Goal: Register for event/course

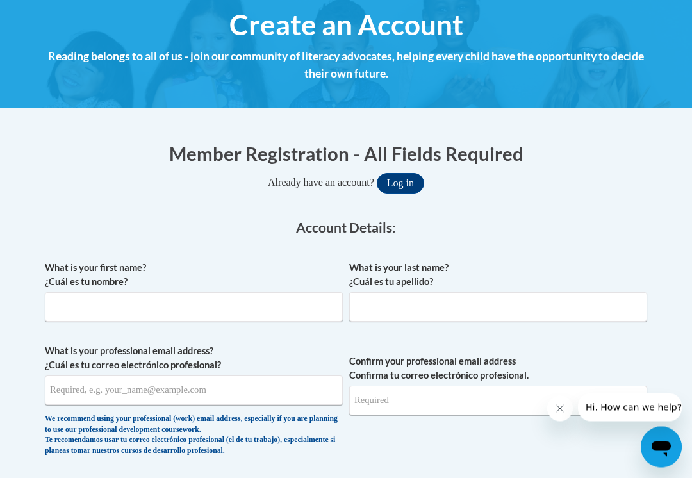
scroll to position [150, 0]
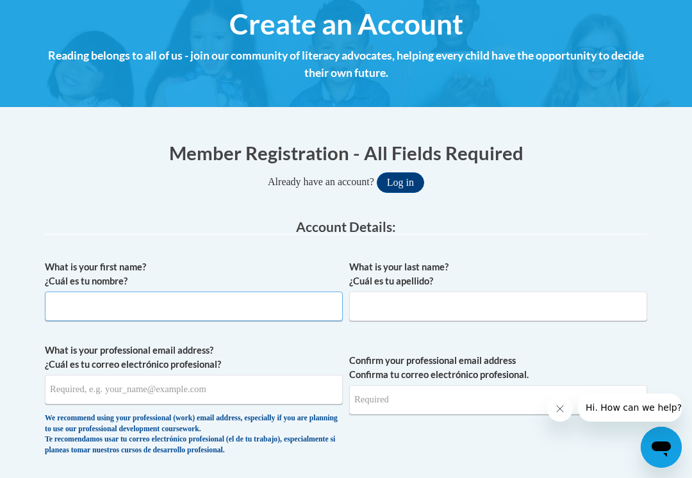
click at [261, 302] on input "What is your first name? ¿Cuál es tu nombre?" at bounding box center [194, 305] width 298 height 29
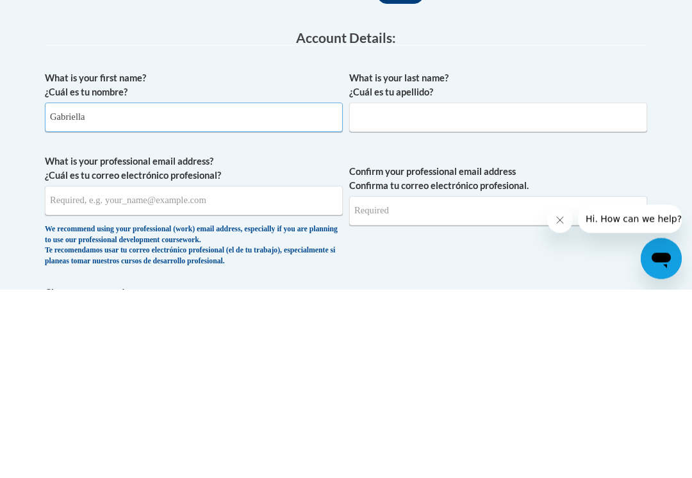
type input "Gabriella"
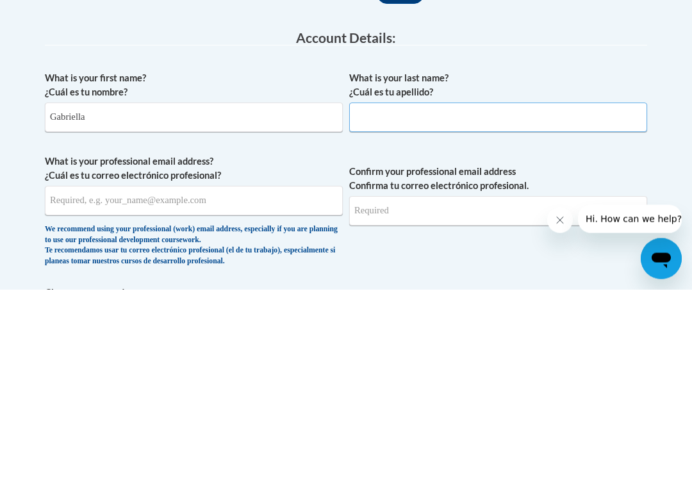
click at [532, 291] on input "What is your last name? ¿Cuál es tu apellido?" at bounding box center [498, 305] width 298 height 29
type input "Farinacci"
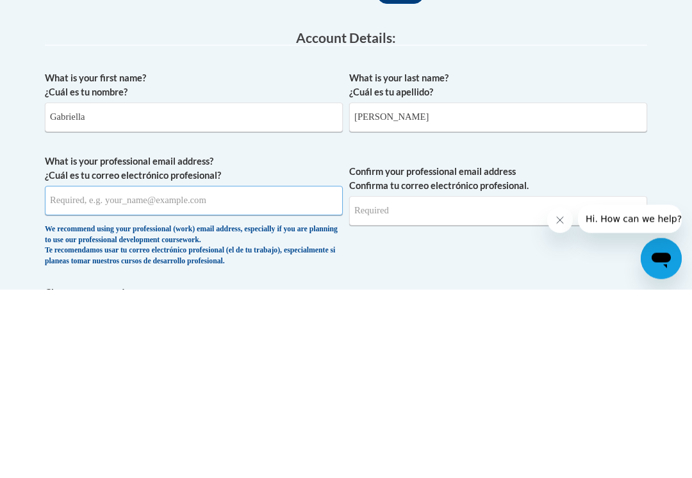
click at [243, 375] on input "What is your professional email address? ¿Cuál es tu correo electrónico profesi…" at bounding box center [194, 389] width 298 height 29
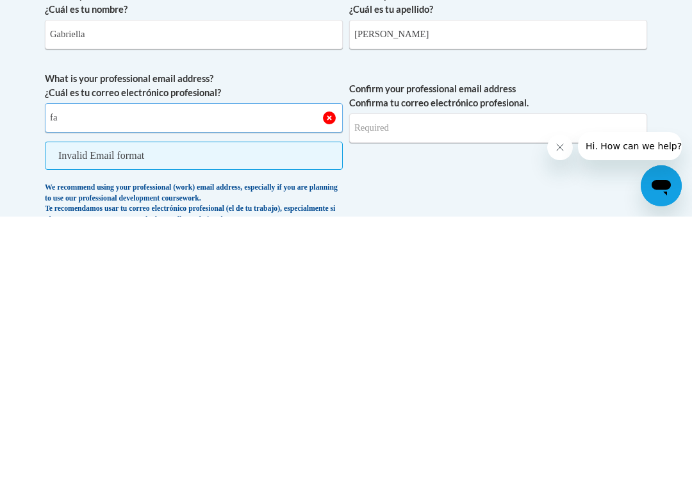
type input "f"
type input "bellafarinacci1@gmail.com"
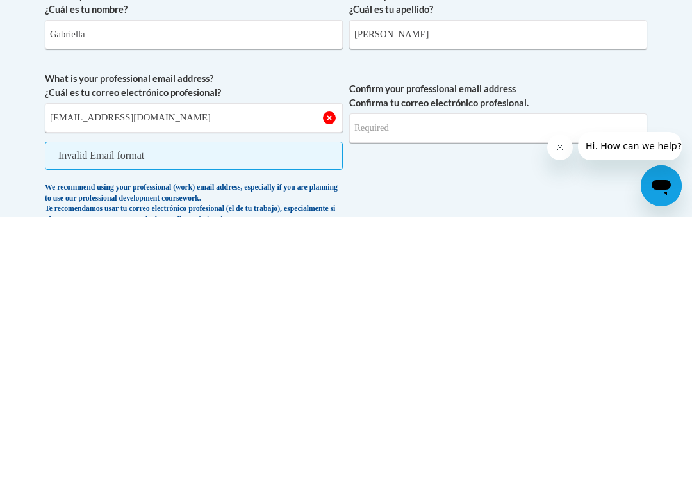
click at [528, 375] on input "Confirm your professional email address Confirma tu correo electrónico profesio…" at bounding box center [498, 389] width 298 height 29
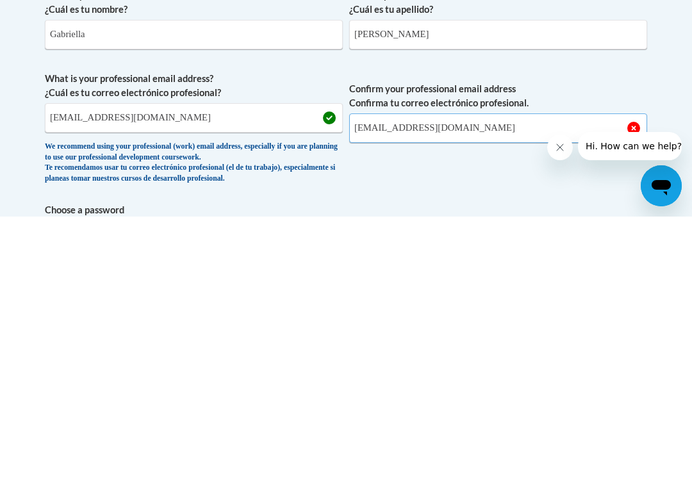
type input "bellafarinacci1@gmail.com"
click at [400, 162] on button "Log in" at bounding box center [400, 172] width 47 height 20
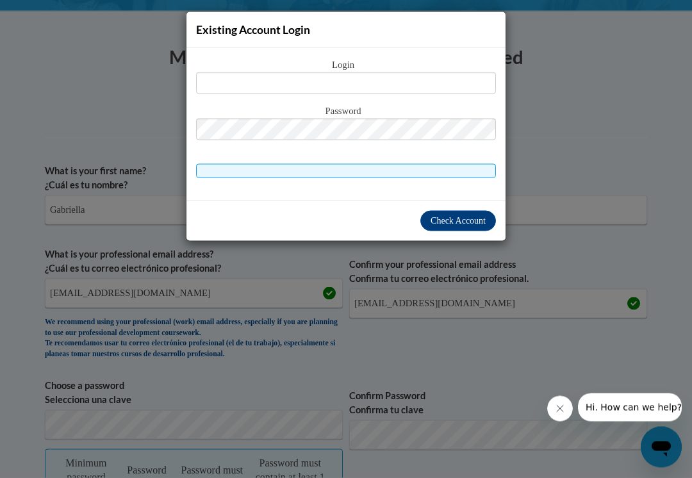
scroll to position [247, 0]
click at [468, 219] on span "Check Account" at bounding box center [457, 221] width 55 height 10
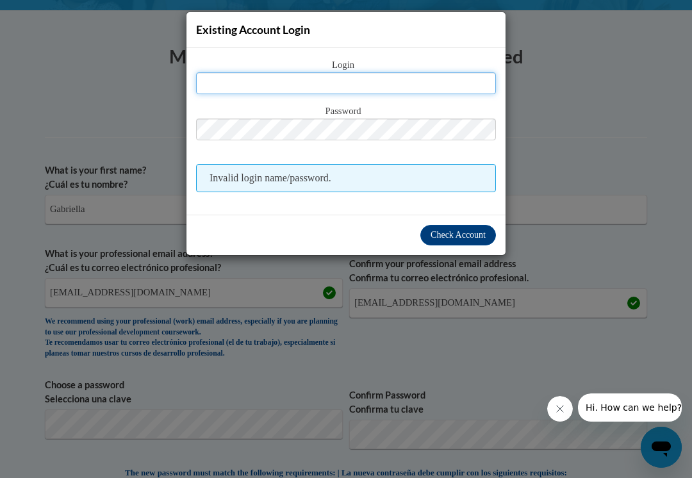
click at [445, 83] on input "text" at bounding box center [346, 83] width 300 height 22
type input "bellafarinacci1@gmail.com"
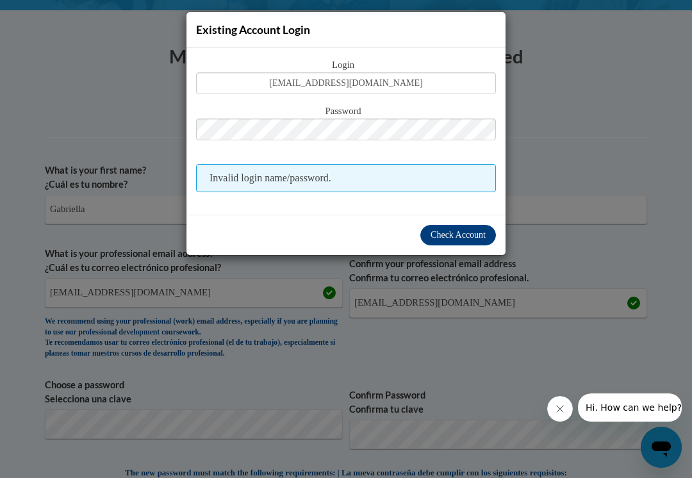
click at [463, 227] on button "Check Account" at bounding box center [458, 235] width 76 height 20
click at [462, 234] on span "Check Account" at bounding box center [457, 235] width 55 height 10
click at [452, 241] on button "Check Account" at bounding box center [458, 235] width 76 height 20
click at [583, 222] on div "Existing Account Login Login bellafarinacci1@gmail.com Password Invalid login n…" at bounding box center [346, 239] width 692 height 478
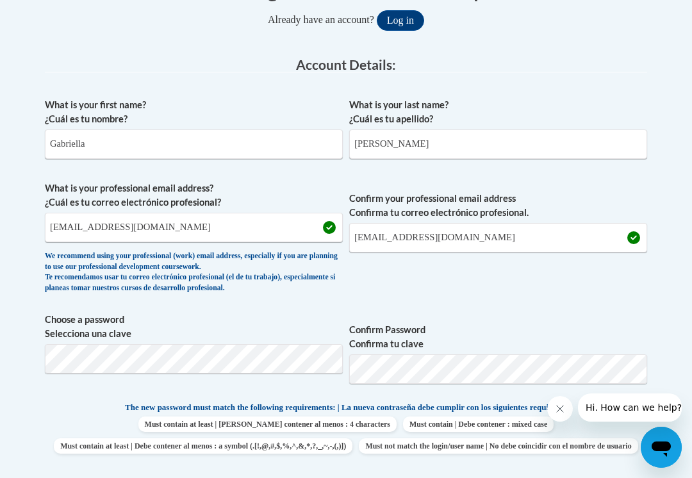
scroll to position [313, 0]
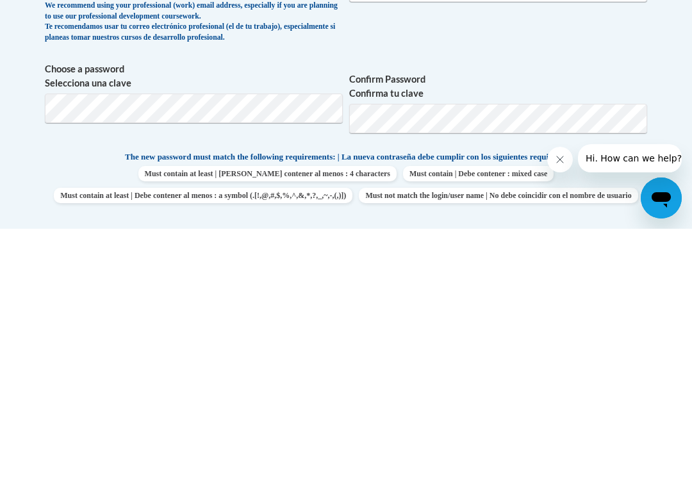
click at [610, 311] on span "Confirm Password Confirma tu clave" at bounding box center [498, 351] width 298 height 81
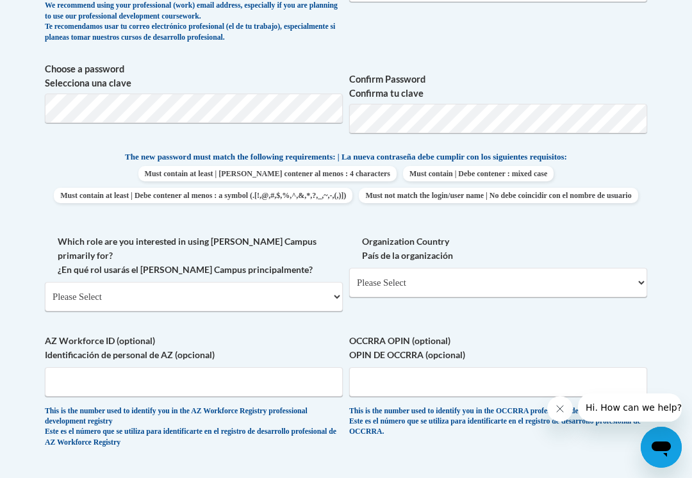
click at [306, 282] on select "Please Select College/University | Colegio/Universidad Community/Nonprofit Part…" at bounding box center [194, 296] width 298 height 29
select select "5a18ea06-2b54-4451-96f2-d152daf9eac5"
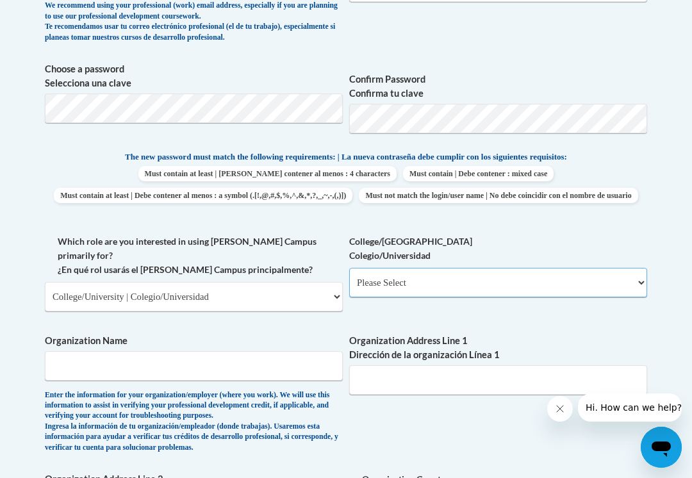
click at [503, 279] on select "Please Select College/University Staff | Empleado universitario College/Univers…" at bounding box center [498, 282] width 298 height 29
select select "99b32b07-cffc-426c-8bf6-0cd77760d84b"
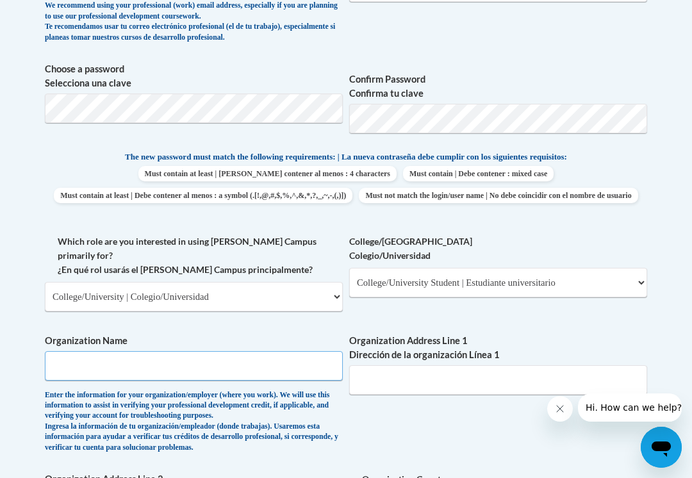
click at [217, 351] on input "Organization Name" at bounding box center [194, 365] width 298 height 29
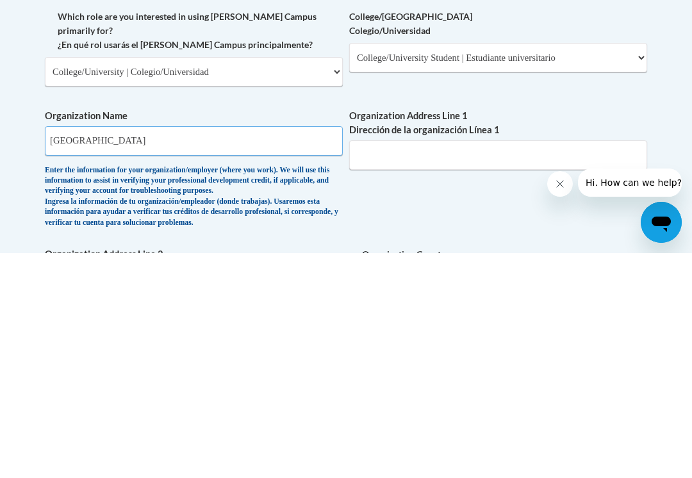
type input "Buffalo State University"
click at [517, 187] on div "What is your first name? ¿Cuál es tu nombre? Gabriella What is your last name? …" at bounding box center [346, 262] width 602 height 843
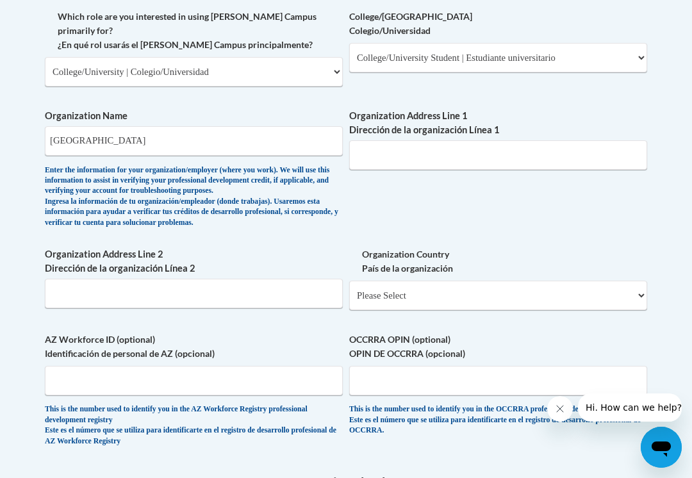
click at [532, 281] on select "Please Select United States | Estados Unidos Outside of the United States | Fue…" at bounding box center [498, 295] width 298 height 29
select select "ad49bcad-a171-4b2e-b99c-48b446064914"
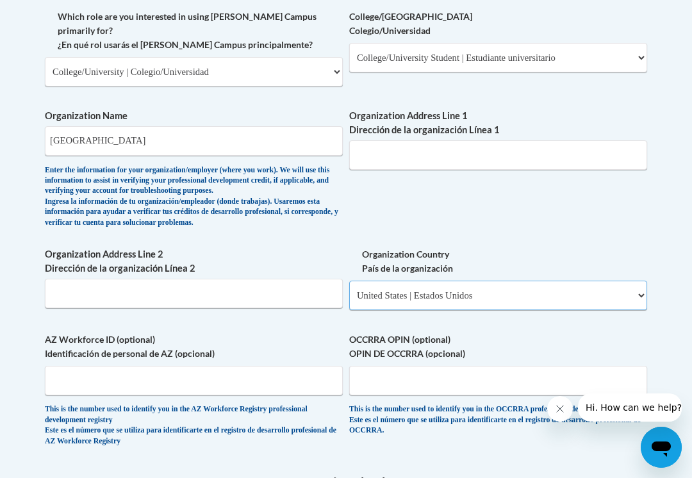
select select
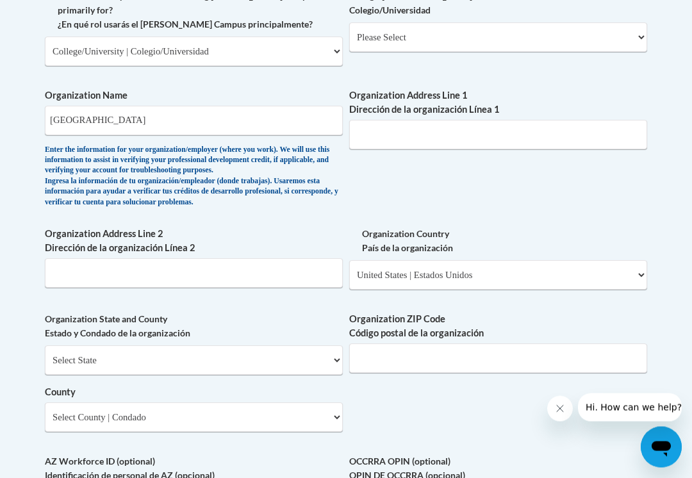
click at [288, 346] on select "Select State Alabama Alaska Arizona Arkansas California Colorado Connecticut De…" at bounding box center [194, 360] width 298 height 29
select select "New York"
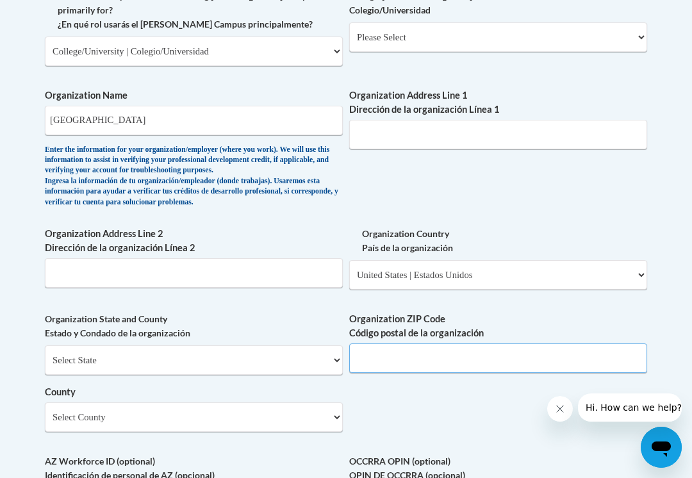
click at [520, 343] on input "Organization ZIP Code Código postal de la organización" at bounding box center [498, 357] width 298 height 29
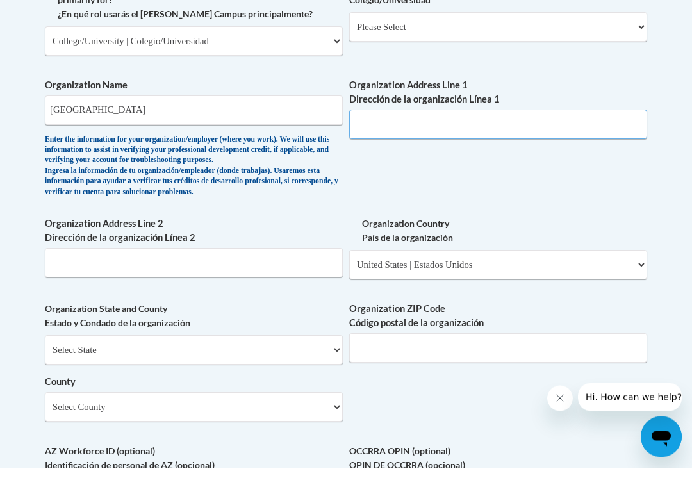
click at [531, 120] on input "Organization Address Line 1 Dirección de la organización Línea 1" at bounding box center [498, 134] width 298 height 29
type input "1300 Elmwood Ave"
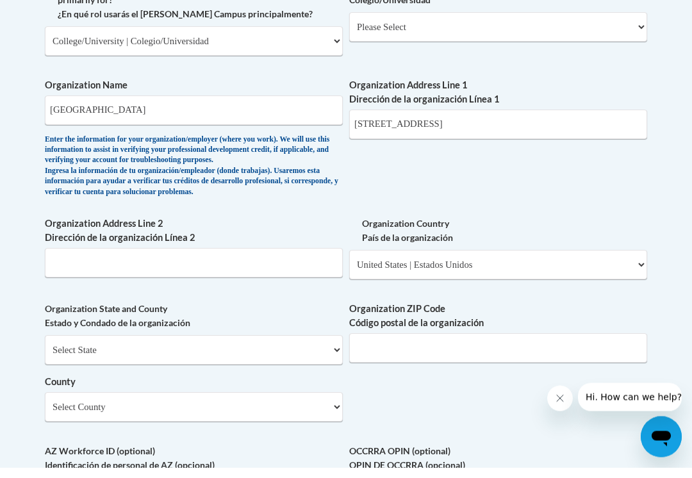
click at [632, 163] on div "What is your first name? ¿Cuál es tu nombre? Gabriella What is your last name? …" at bounding box center [346, 88] width 602 height 985
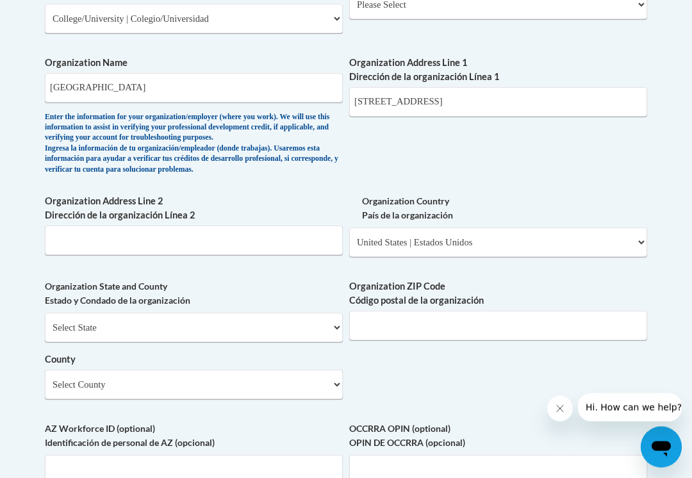
scroll to position [853, 0]
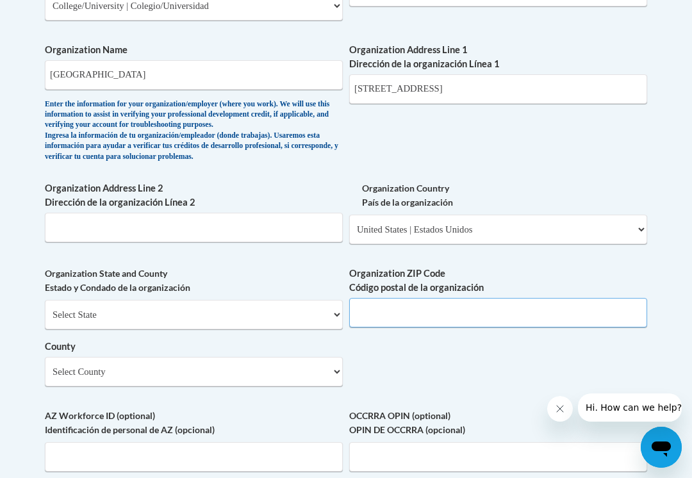
click at [535, 298] on input "Organization ZIP Code Código postal de la organización" at bounding box center [498, 312] width 298 height 29
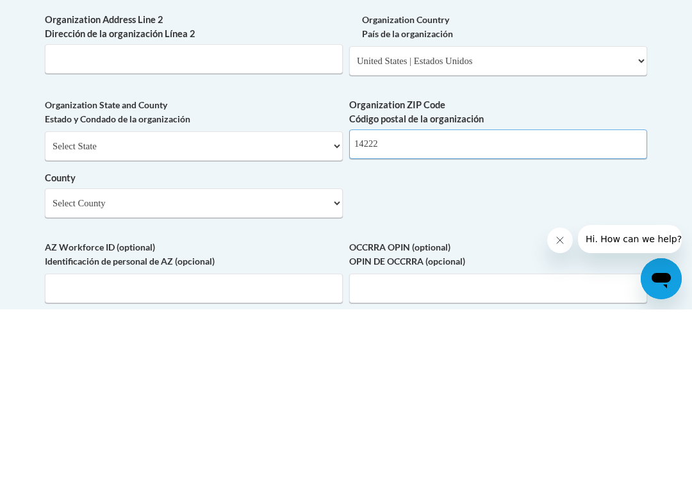
type input "14222"
click at [600, 183] on div "What is your first name? ¿Cuál es tu nombre? Gabriella What is your last name? …" at bounding box center [346, 42] width 602 height 985
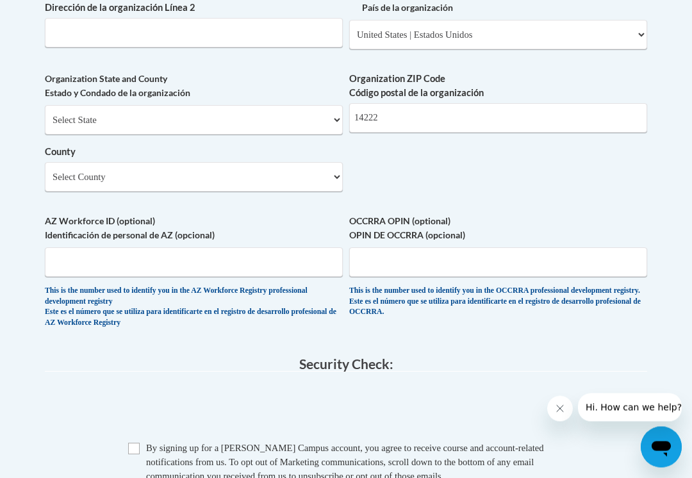
scroll to position [1048, 0]
click at [130, 443] on input "Checkbox" at bounding box center [134, 449] width 12 height 12
checkbox input "true"
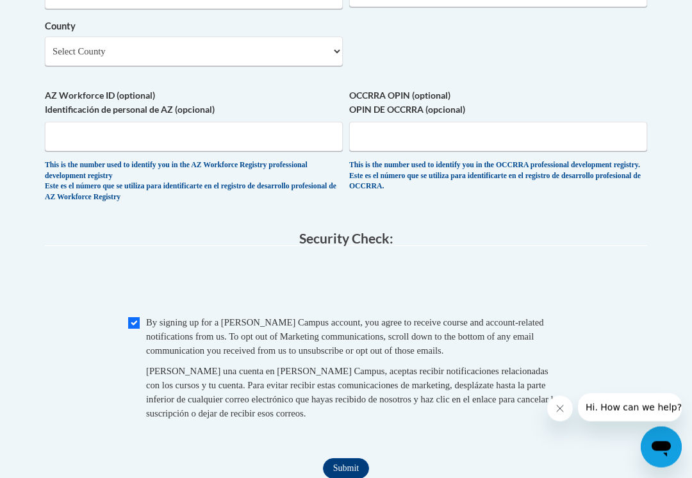
scroll to position [1193, 0]
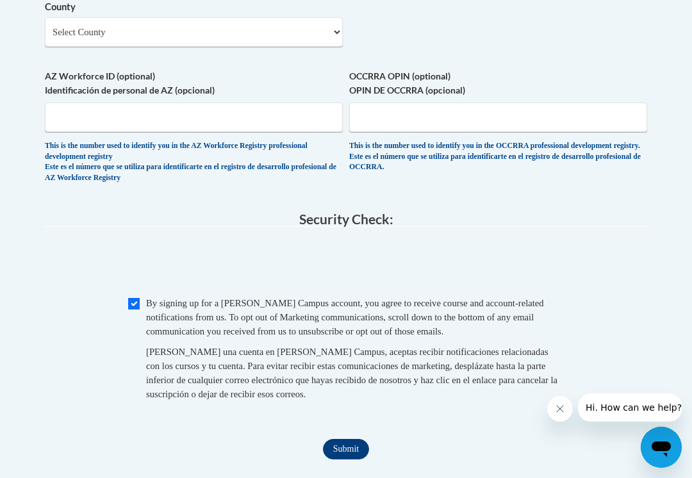
click at [354, 439] on input "Submit" at bounding box center [346, 449] width 46 height 20
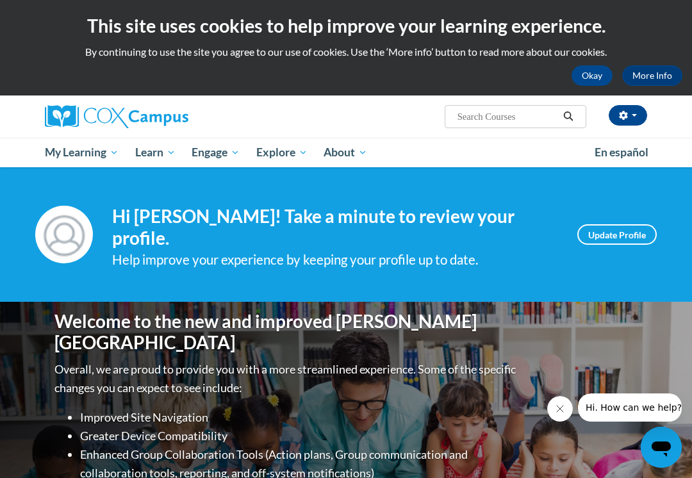
click at [598, 78] on button "Okay" at bounding box center [591, 75] width 41 height 20
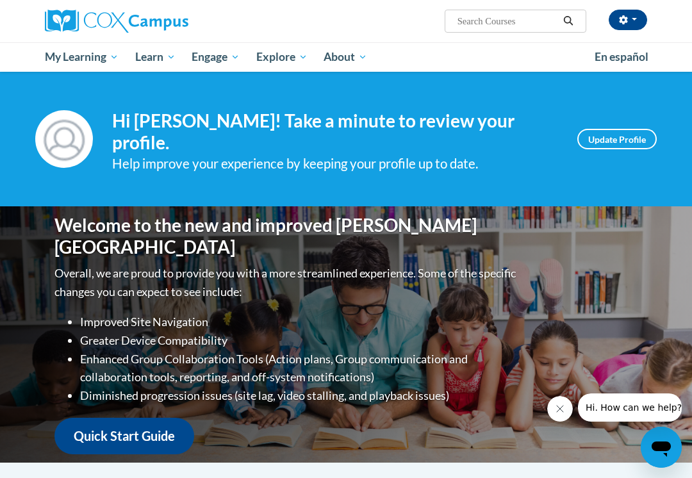
click at [661, 123] on div "Your profile Hi Gabriella Farinacci! Take a minute to review your profile. Help…" at bounding box center [346, 139] width 692 height 135
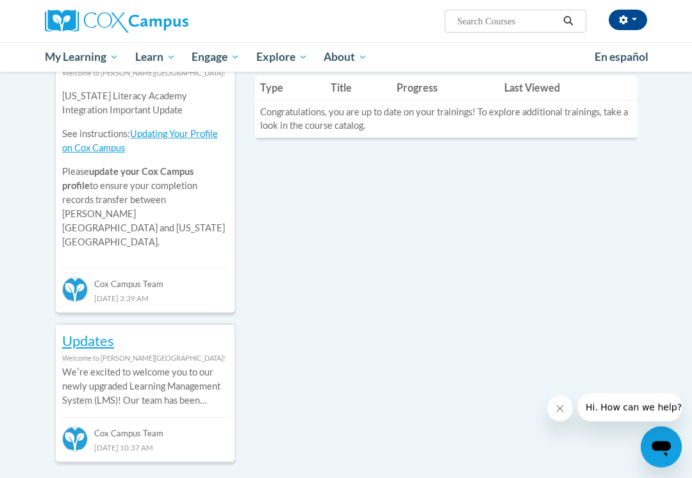
scroll to position [494, 0]
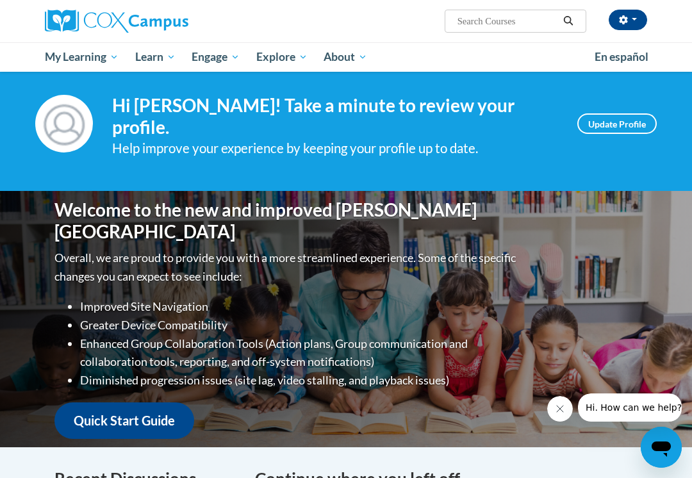
scroll to position [0, 0]
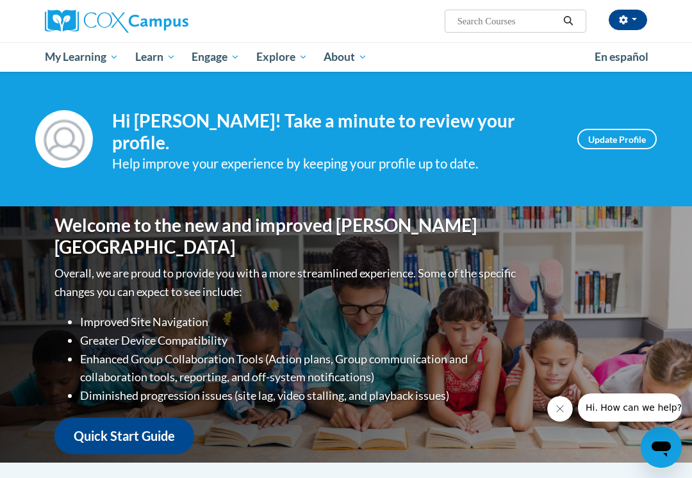
click at [0, 0] on span "All Courses" at bounding box center [0, 0] width 0 height 0
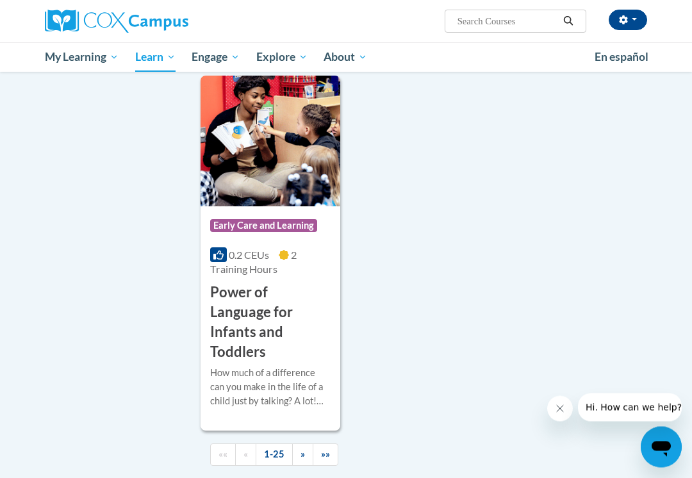
scroll to position [3249, 0]
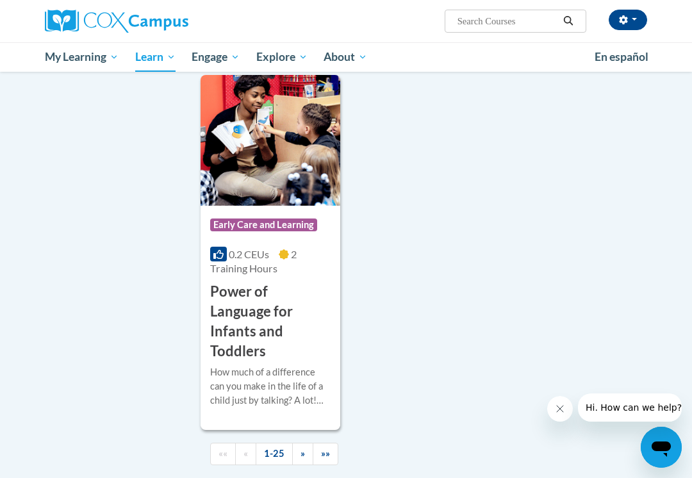
click at [300, 448] on span "»" at bounding box center [302, 453] width 4 height 11
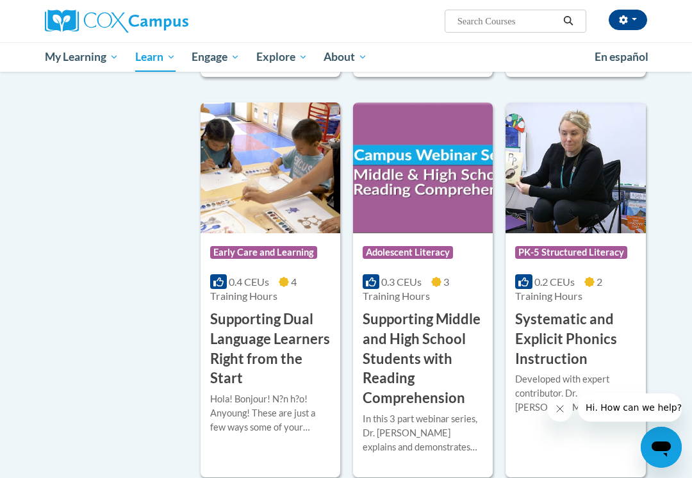
scroll to position [1161, 0]
click at [555, 337] on h3 "Systematic and Explicit Phonics Instruction" at bounding box center [575, 339] width 120 height 59
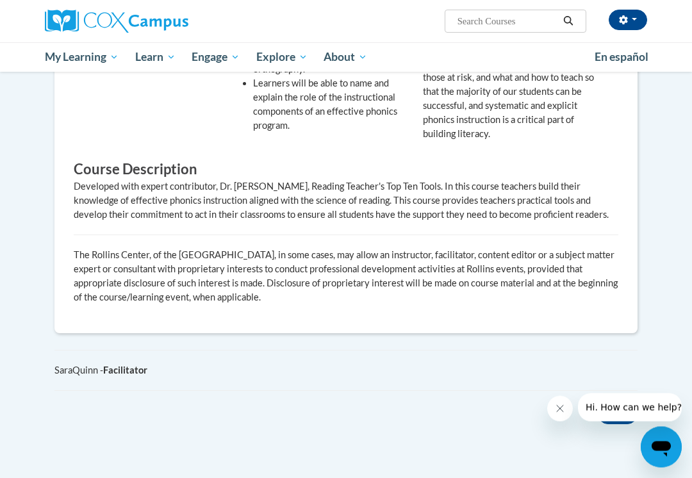
scroll to position [576, 0]
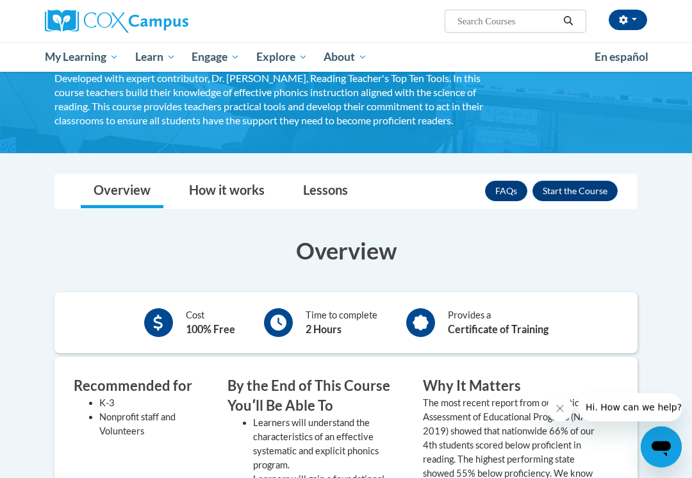
click at [600, 188] on button "Enroll" at bounding box center [574, 191] width 85 height 20
